Goal: Task Accomplishment & Management: Use online tool/utility

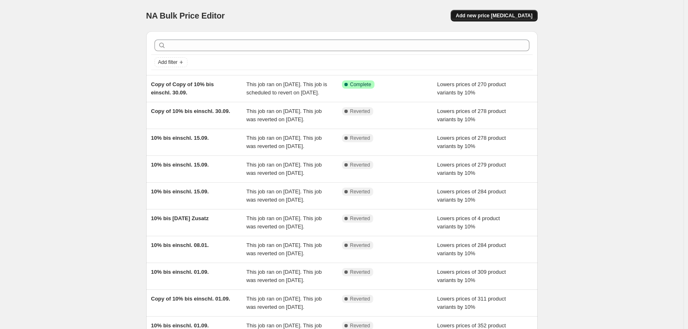
click at [478, 16] on span "Add new price [MEDICAL_DATA]" at bounding box center [494, 15] width 77 height 7
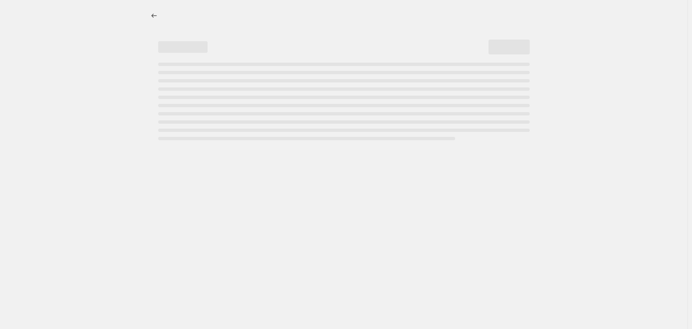
select select "percentage"
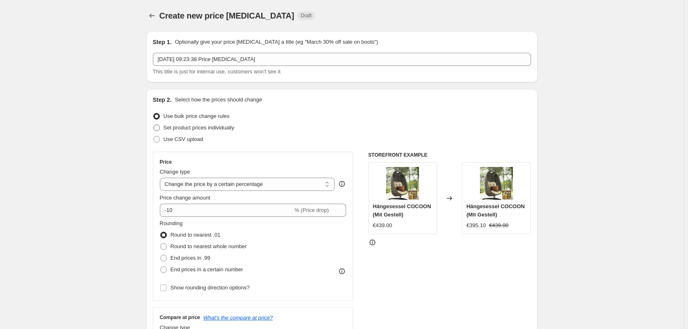
click at [168, 128] on span "Set product prices individually" at bounding box center [199, 127] width 71 height 6
click at [154, 125] on input "Set product prices individually" at bounding box center [153, 124] width 0 height 0
radio input "true"
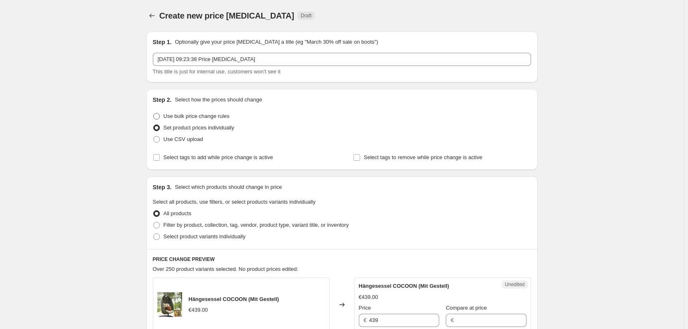
click at [171, 118] on span "Use bulk price change rules" at bounding box center [197, 116] width 66 height 6
click at [154, 113] on input "Use bulk price change rules" at bounding box center [153, 113] width 0 height 0
radio input "true"
select select "percentage"
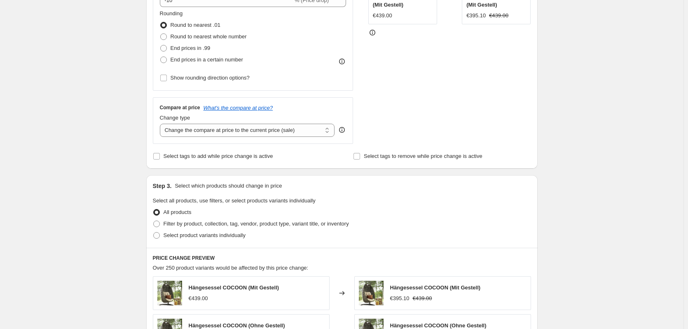
scroll to position [220, 0]
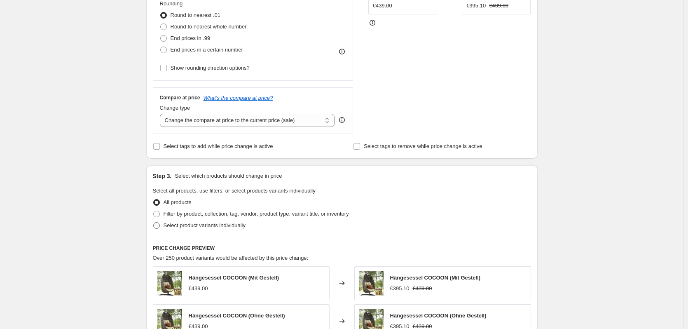
click at [167, 225] on span "Select product variants individually" at bounding box center [205, 225] width 82 height 6
click at [154, 223] on input "Select product variants individually" at bounding box center [153, 222] width 0 height 0
radio input "true"
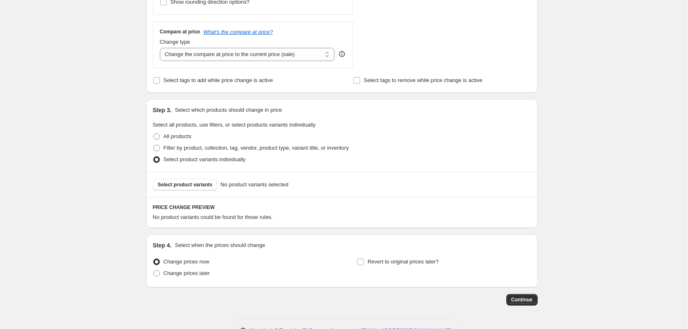
scroll to position [313, 0]
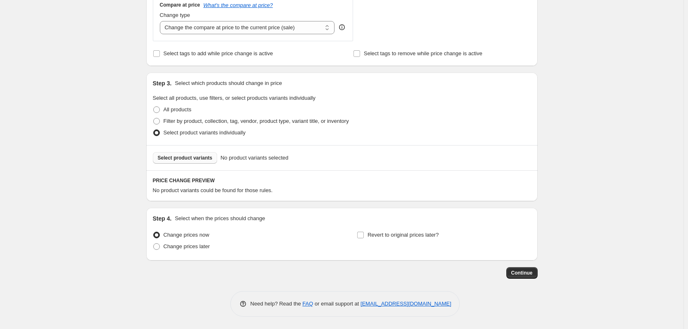
click at [178, 154] on button "Select product variants" at bounding box center [185, 158] width 65 height 12
click at [182, 127] on label "Select product variants individually" at bounding box center [199, 133] width 93 height 12
click at [154, 129] on input "Select product variants individually" at bounding box center [153, 129] width 0 height 0
click at [176, 124] on span "Filter by product, collection, tag, vendor, product type, variant title, or inv…" at bounding box center [256, 121] width 185 height 6
click at [154, 118] on input "Filter by product, collection, tag, vendor, product type, variant title, or inv…" at bounding box center [153, 118] width 0 height 0
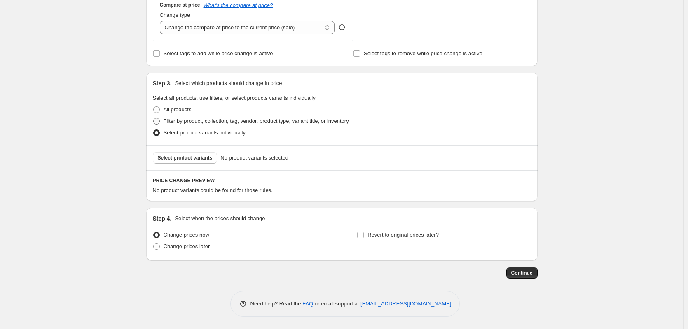
radio input "true"
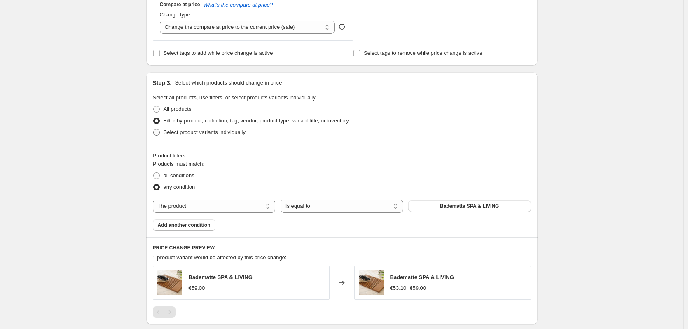
click at [174, 134] on span "Select product variants individually" at bounding box center [205, 132] width 82 height 6
click at [154, 129] on input "Select product variants individually" at bounding box center [153, 129] width 0 height 0
radio input "true"
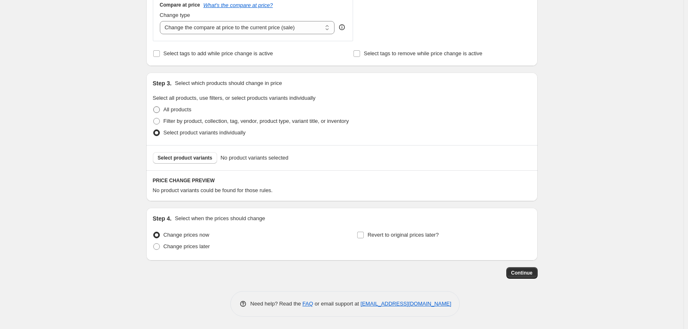
click at [172, 111] on span "All products" at bounding box center [178, 109] width 28 height 6
click at [154, 107] on input "All products" at bounding box center [153, 106] width 0 height 0
radio input "true"
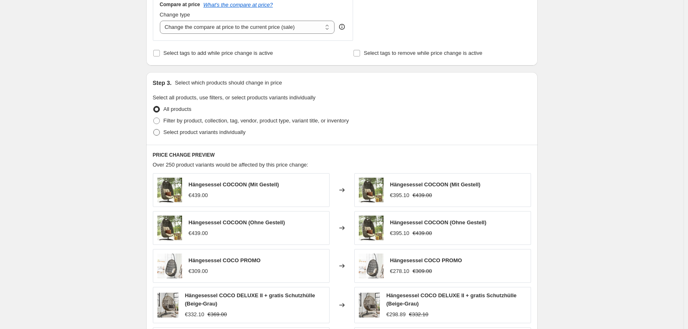
click at [169, 135] on span "Select product variants individually" at bounding box center [205, 132] width 82 height 6
click at [154, 129] on input "Select product variants individually" at bounding box center [153, 129] width 0 height 0
radio input "true"
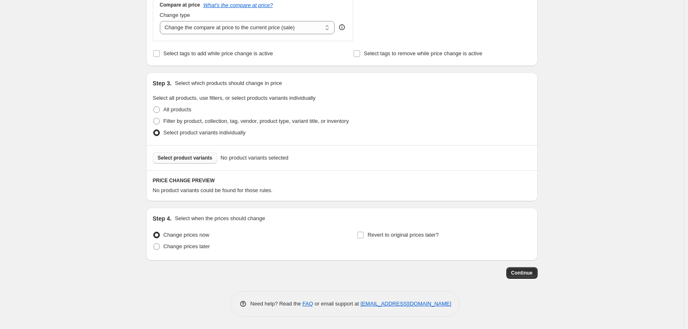
click at [173, 156] on span "Select product variants" at bounding box center [185, 158] width 55 height 7
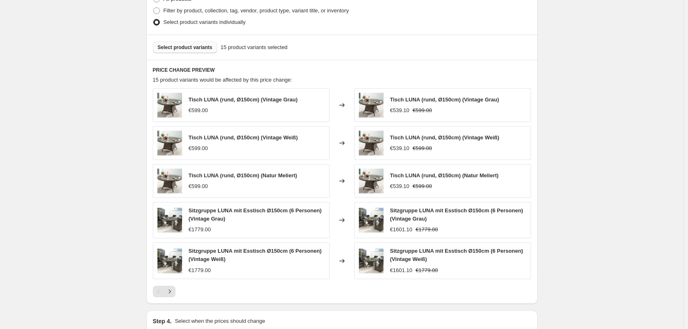
scroll to position [526, 0]
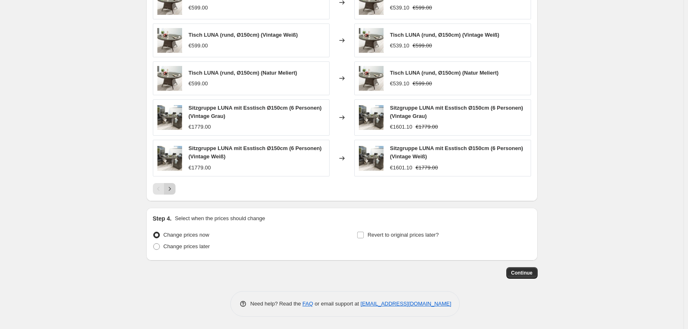
click at [172, 192] on icon "Next" at bounding box center [170, 189] width 8 height 8
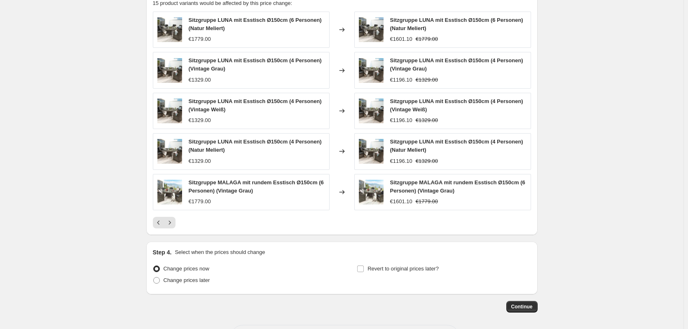
scroll to position [534, 0]
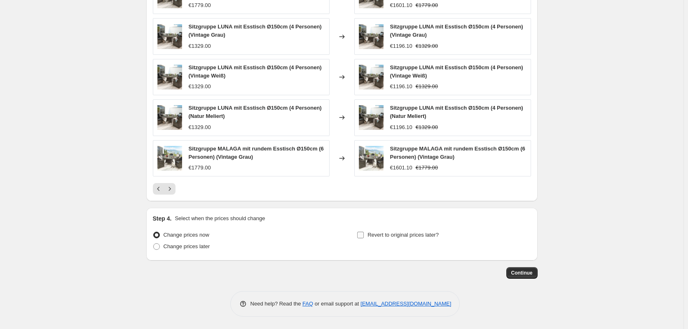
click at [422, 235] on span "Revert to original prices later?" at bounding box center [403, 235] width 71 height 6
click at [364, 235] on input "Revert to original prices later?" at bounding box center [360, 235] width 7 height 7
checkbox input "true"
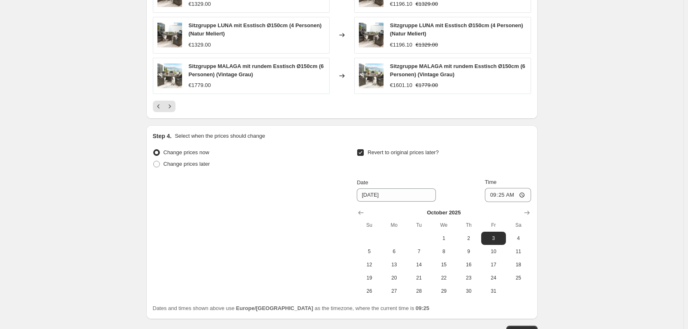
scroll to position [644, 0]
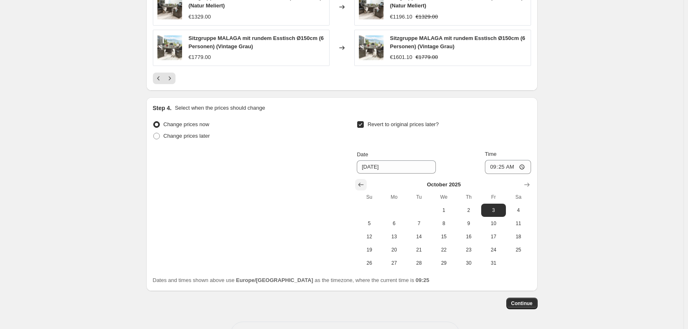
click at [362, 183] on icon "Show previous month, September 2025" at bounding box center [361, 185] width 8 height 8
click at [428, 264] on span "30" at bounding box center [419, 263] width 18 height 7
type input "[DATE]"
click at [508, 169] on input "09:25" at bounding box center [508, 167] width 46 height 14
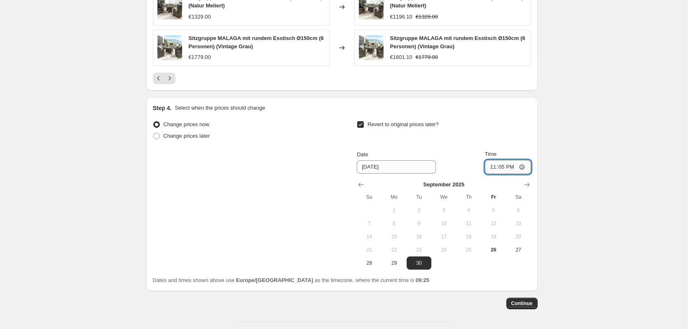
type input "23:59"
click at [451, 112] on div "Step 4. Select when the prices should change" at bounding box center [342, 108] width 378 height 8
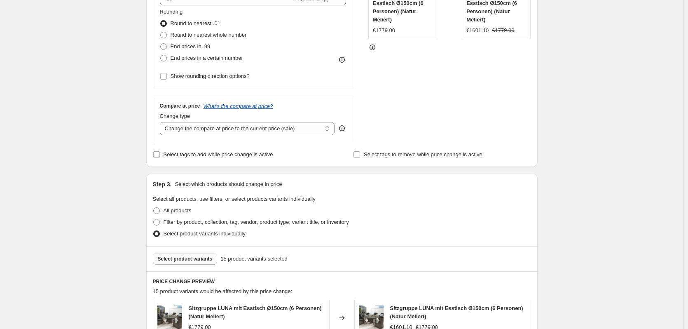
scroll to position [0, 0]
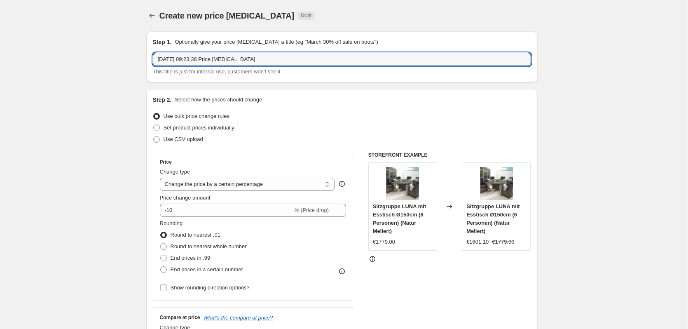
drag, startPoint x: 296, startPoint y: 53, endPoint x: -4, endPoint y: 56, distance: 300.5
click at [0, 56] on html "Home Settings Plans Skip to content Create new price [MEDICAL_DATA]. This page …" at bounding box center [344, 164] width 688 height 329
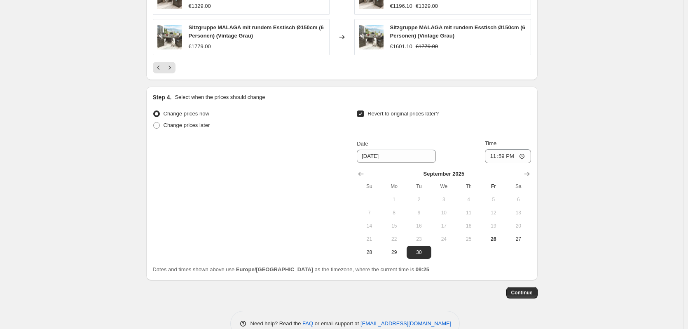
scroll to position [675, 0]
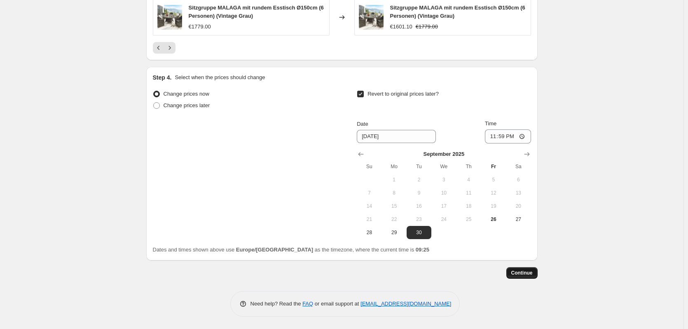
type input "Neue Gruppe ohne Drehteller 10% bis 30.09."
click at [521, 274] on span "Continue" at bounding box center [522, 273] width 21 height 7
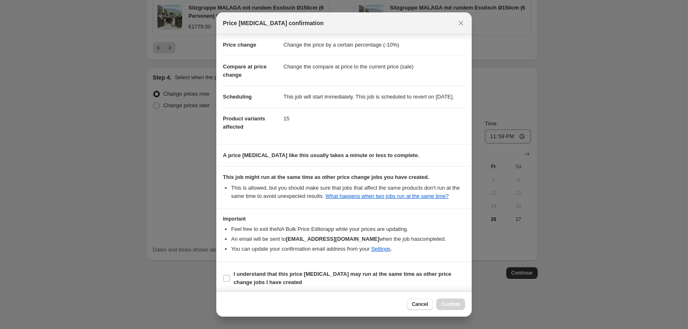
scroll to position [26, 0]
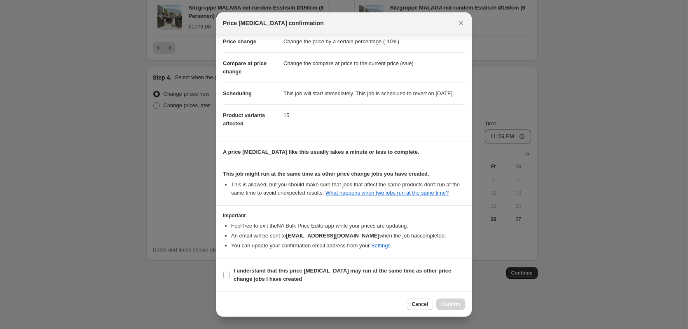
click at [277, 262] on section "I understand that this price [MEDICAL_DATA] may run at the same time as other p…" at bounding box center [344, 274] width 256 height 33
click at [268, 277] on b "I understand that this price [MEDICAL_DATA] may run at the same time as other p…" at bounding box center [343, 274] width 218 height 14
click at [230, 277] on input "I understand that this price [MEDICAL_DATA] may run at the same time as other p…" at bounding box center [226, 275] width 7 height 7
checkbox input "true"
click at [444, 305] on span "Confirm" at bounding box center [450, 304] width 19 height 7
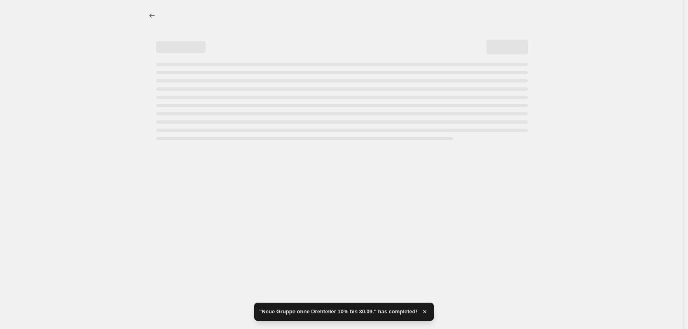
select select "percentage"
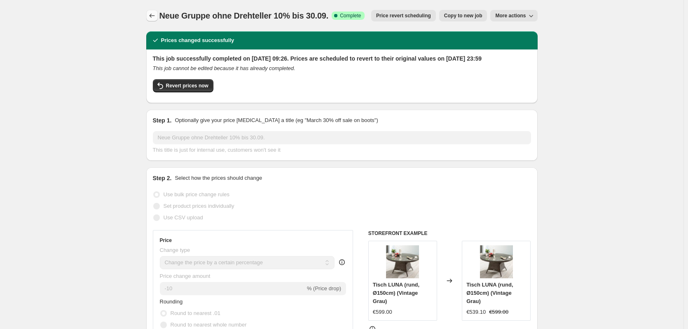
click at [151, 16] on icon "Price change jobs" at bounding box center [152, 16] width 8 height 8
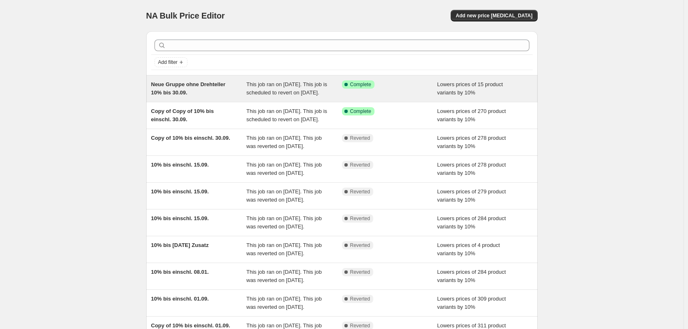
click at [186, 81] on span "Neue Gruppe ohne Drehteller 10% bis 30.09." at bounding box center [188, 88] width 75 height 14
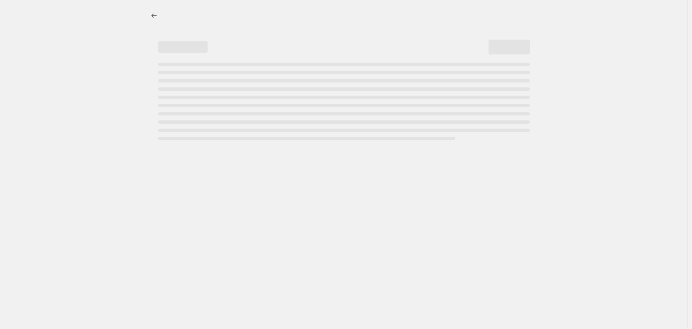
select select "percentage"
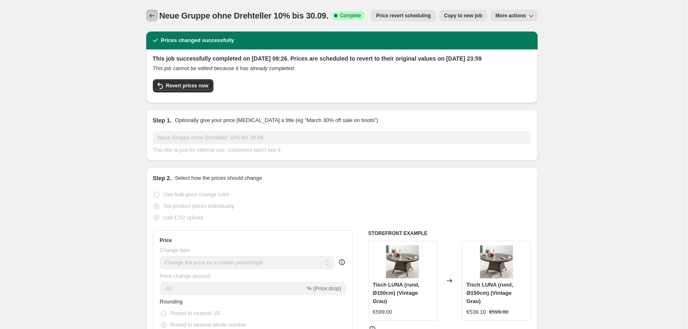
click at [156, 20] on icon "Price change jobs" at bounding box center [152, 16] width 8 height 8
